Goal: Task Accomplishment & Management: Manage account settings

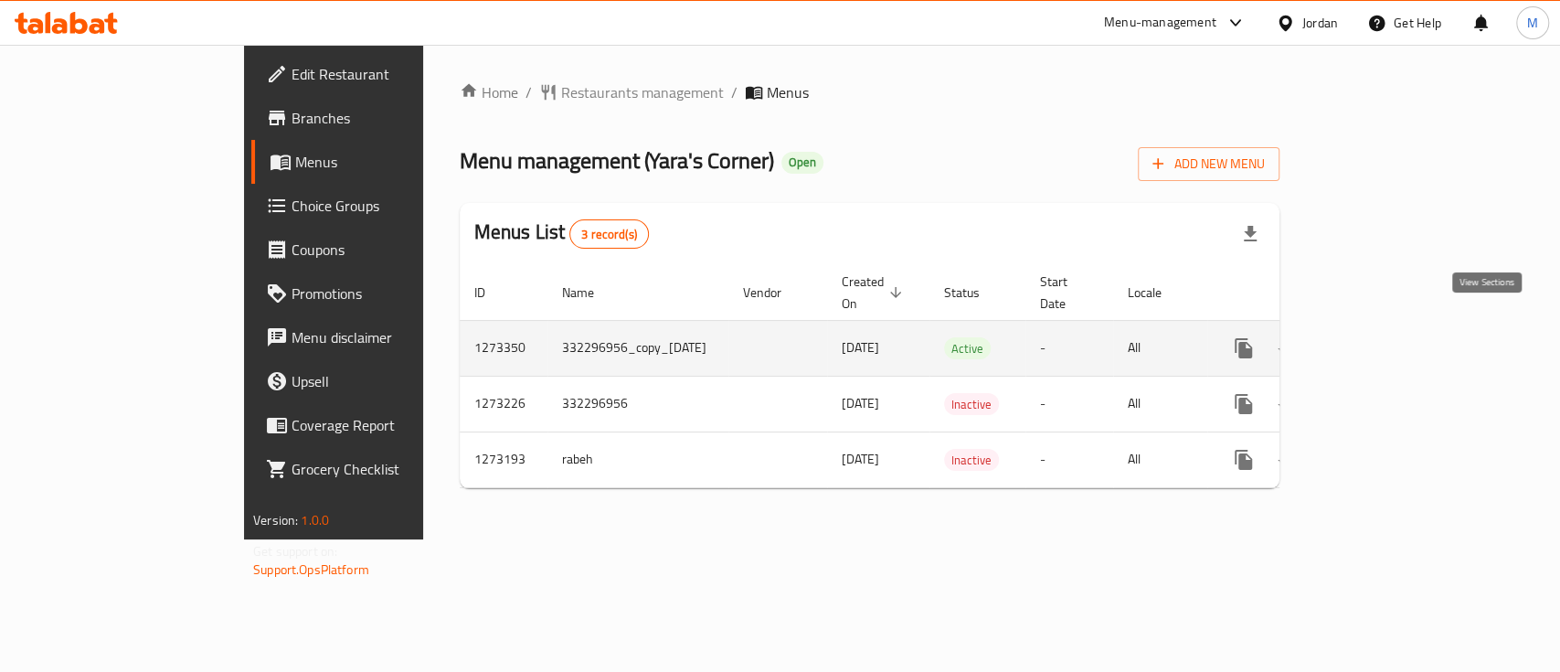
click at [1386, 337] on icon "enhanced table" at bounding box center [1375, 348] width 22 height 22
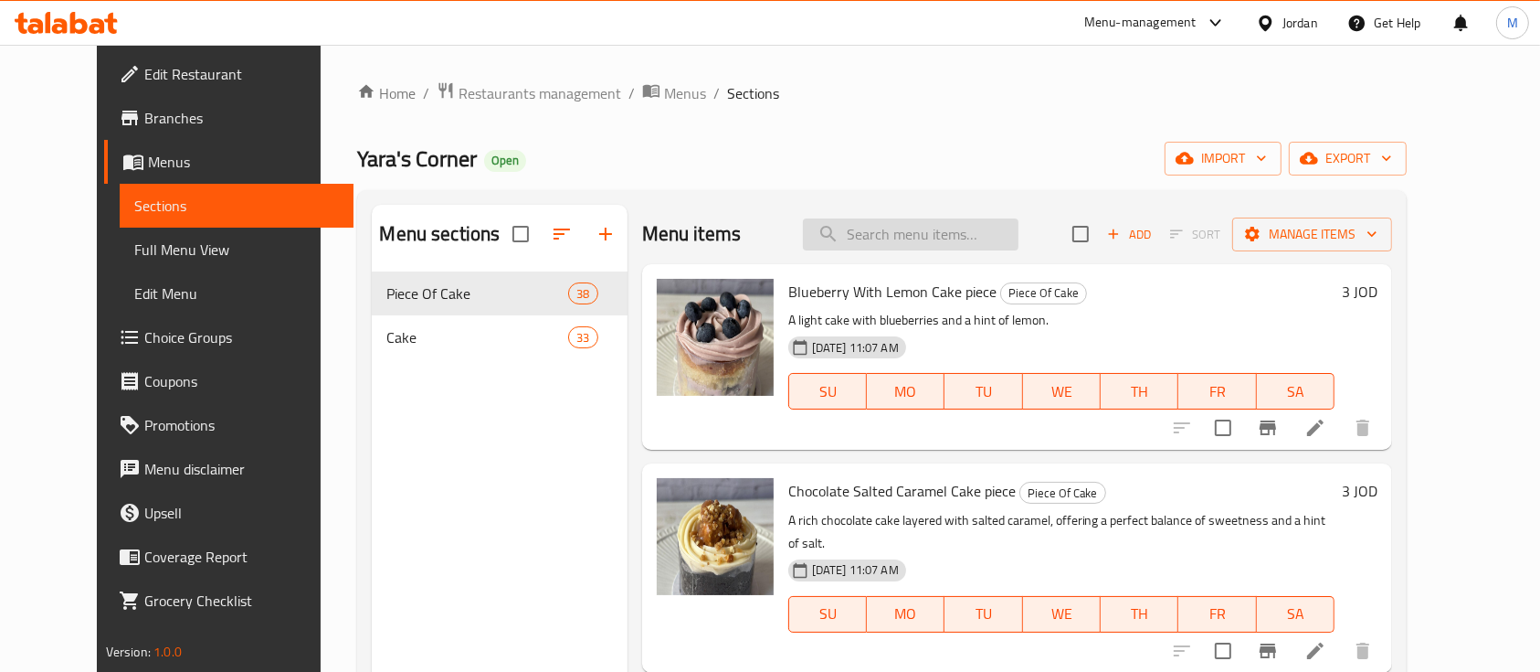
click at [971, 238] on input "search" at bounding box center [911, 234] width 216 height 32
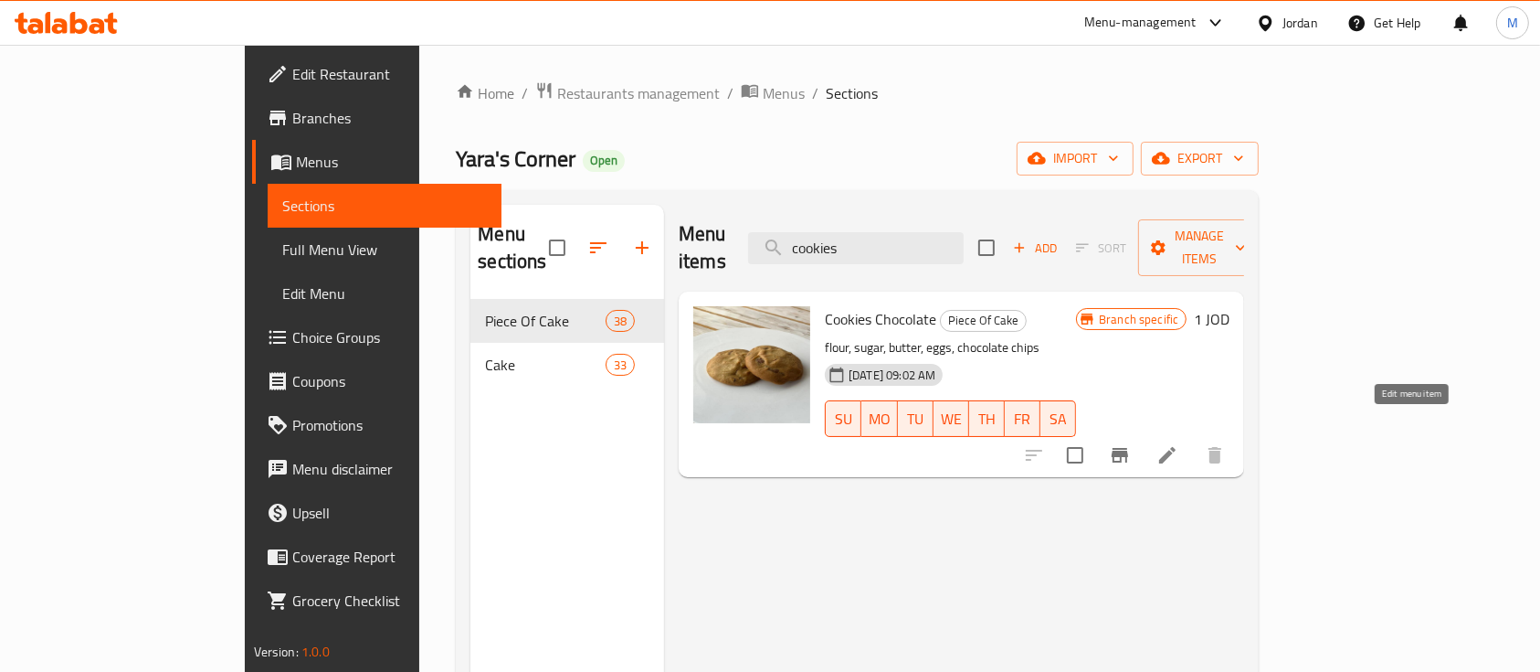
type input "cookies"
click at [1179, 444] on icon at bounding box center [1168, 455] width 22 height 22
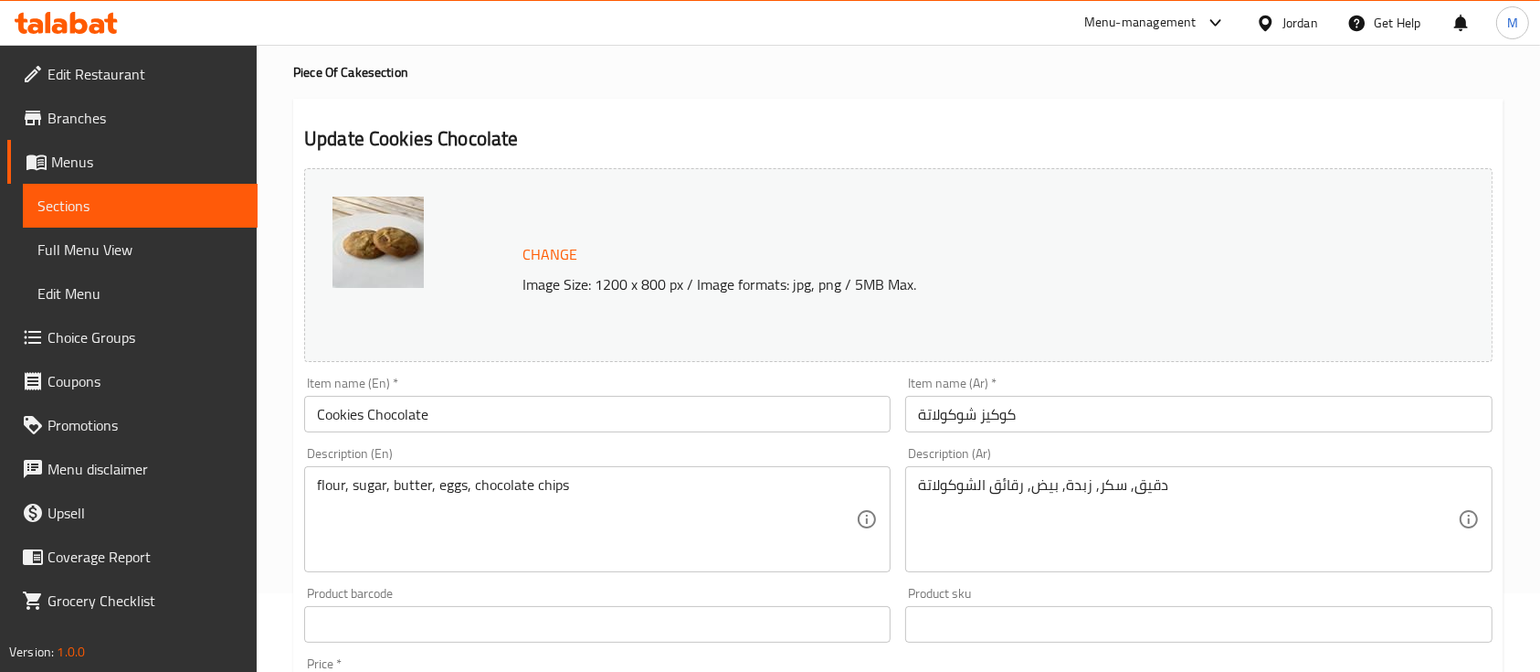
scroll to position [122, 0]
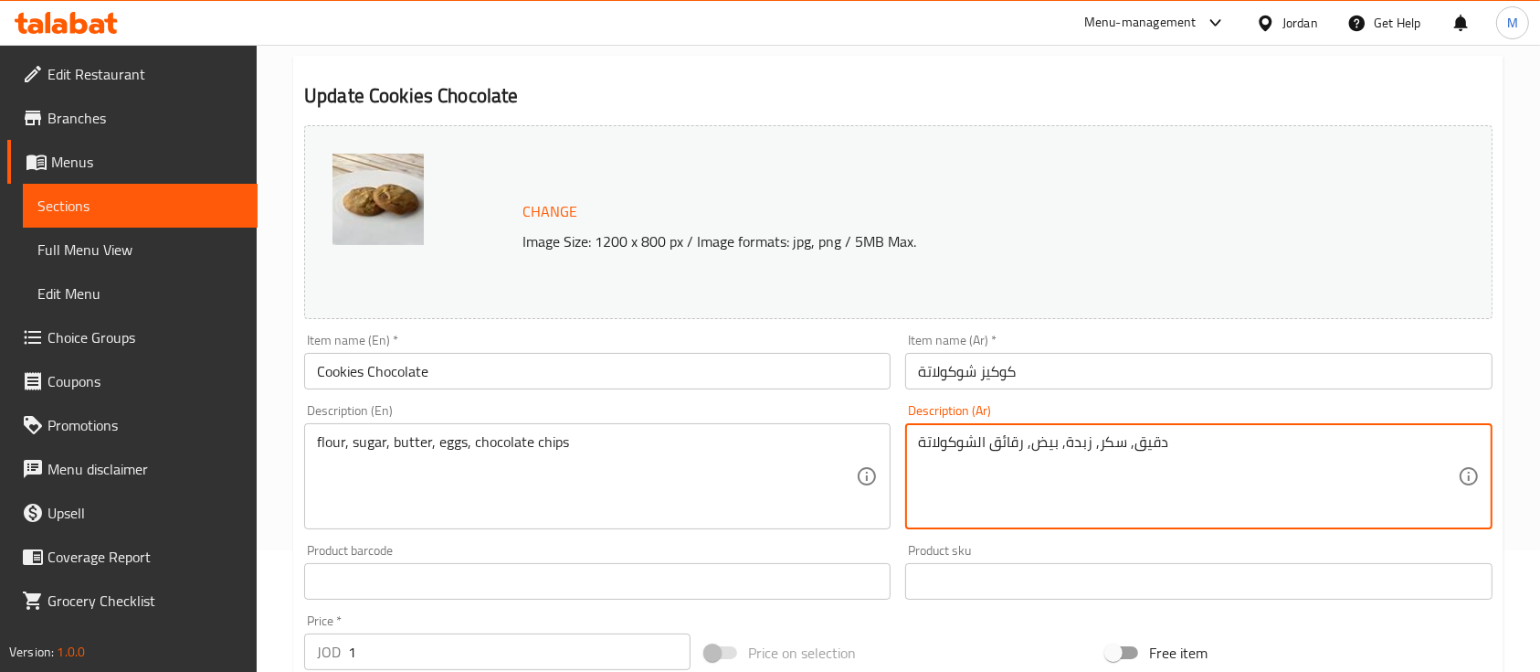
click at [1019, 444] on textarea "دقيق, سكر, زبدة, بيض, رقائق الشوكولاتة" at bounding box center [1187, 476] width 539 height 87
paste textarea "محشي شوكلت محشي كراميل وجوز"
type textarea "محشي شوكلت محشي كراميل وجوز"
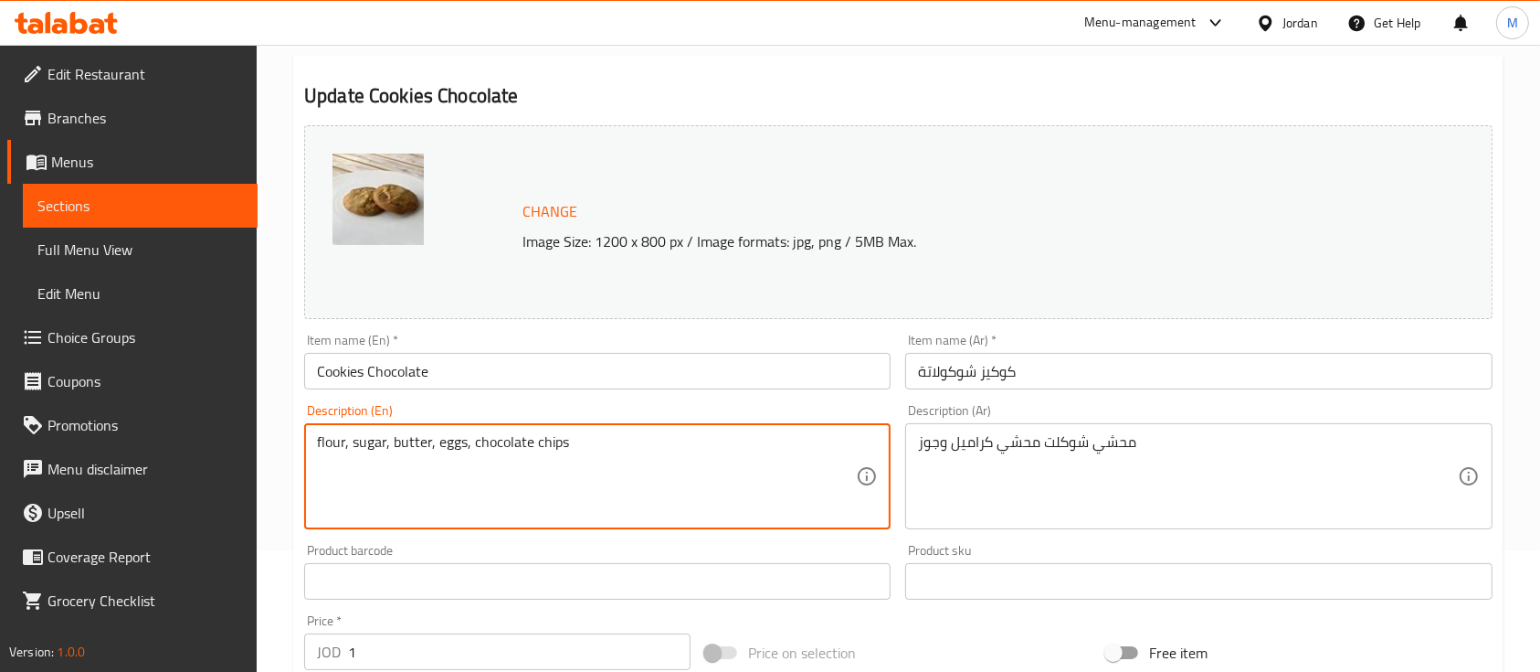
click at [672, 449] on textarea "flour, sugar, butter, eggs, chocolate chips" at bounding box center [586, 476] width 539 height 87
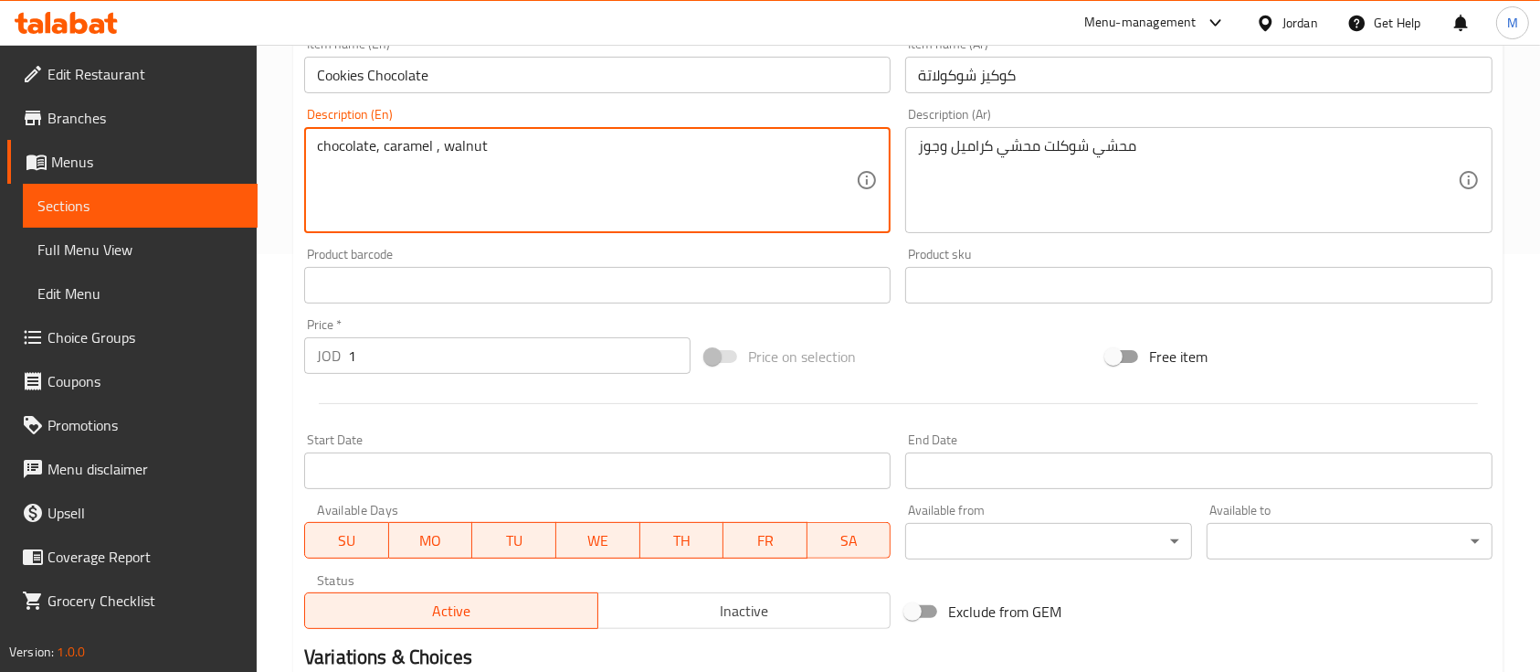
scroll to position [645, 0]
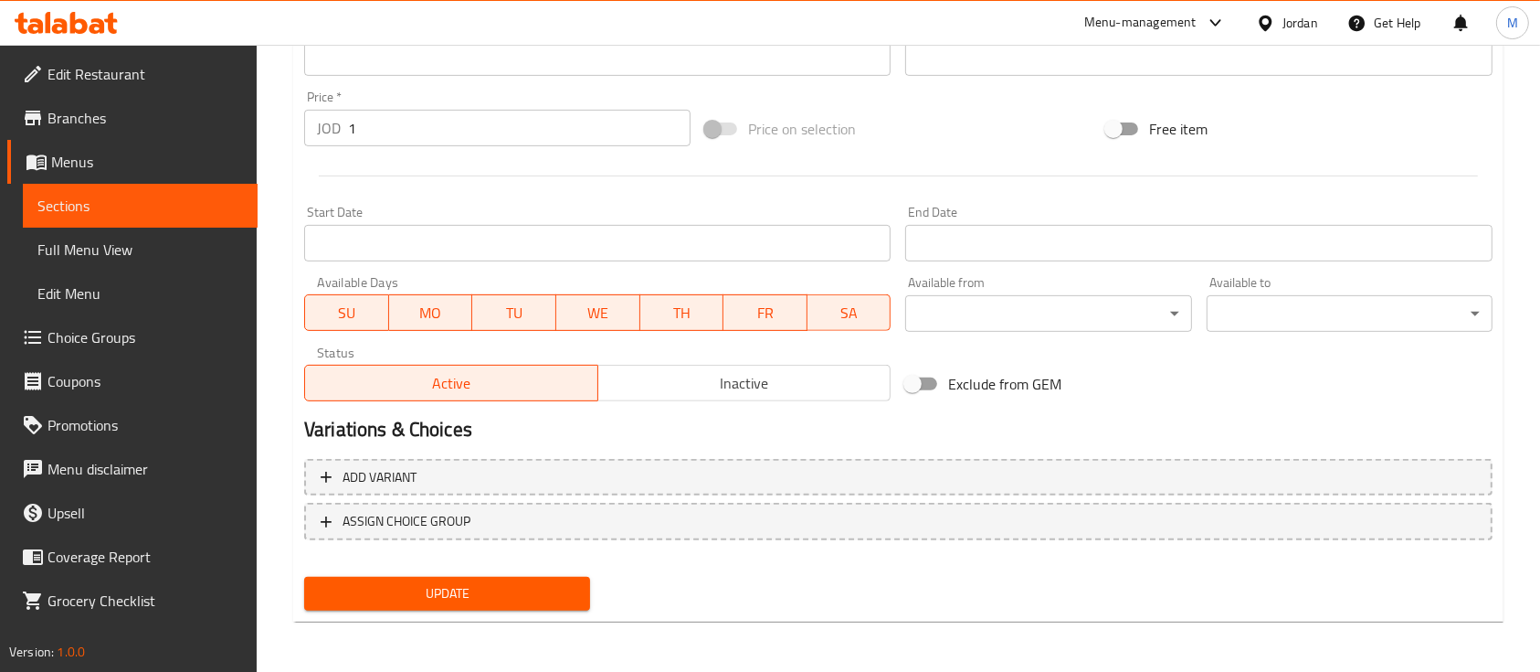
type textarea "chocolate, caramel , walnut"
click at [560, 595] on span "Update" at bounding box center [447, 593] width 257 height 23
